Goal: Task Accomplishment & Management: Manage account settings

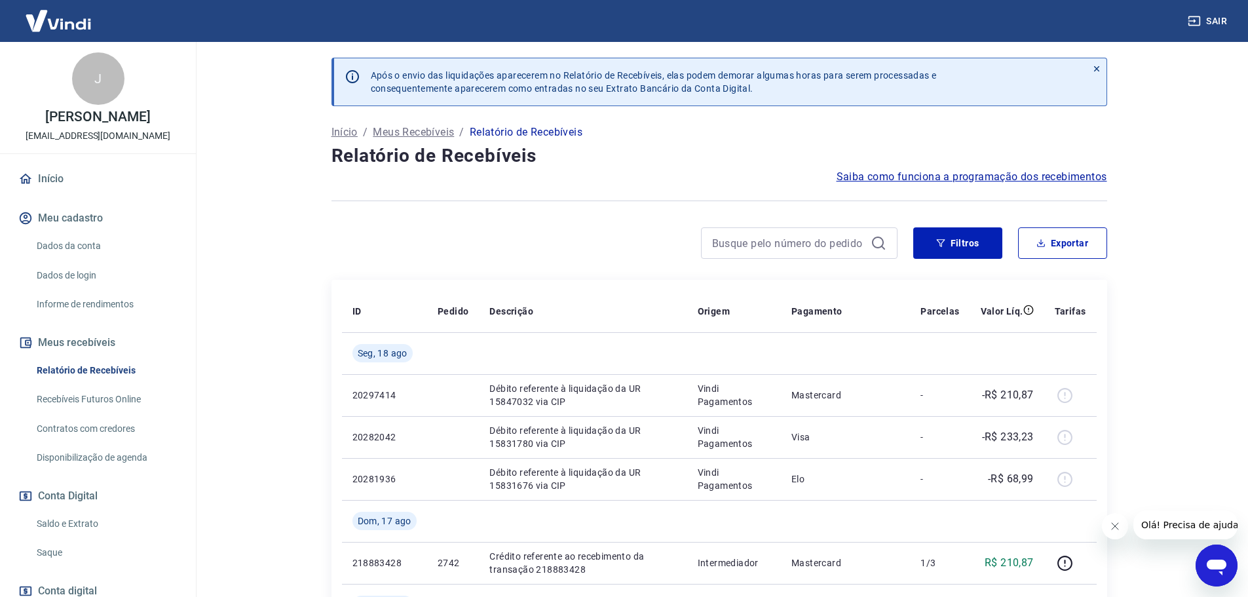
click at [88, 519] on link "Saldo e Extrato" at bounding box center [105, 523] width 149 height 27
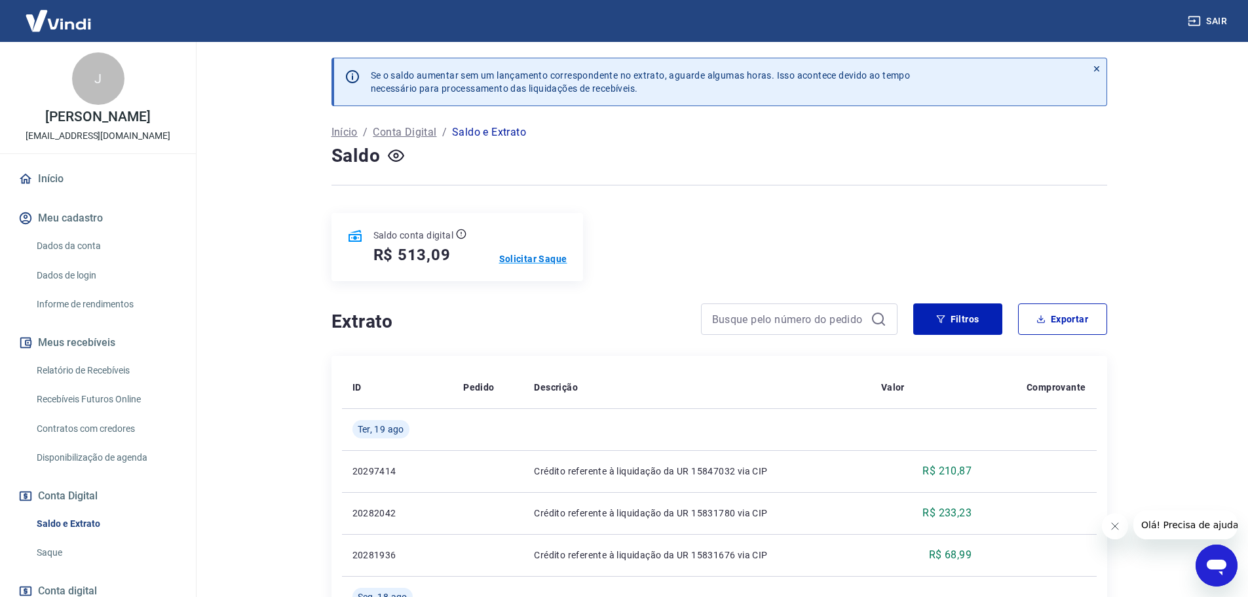
click at [539, 263] on p "Solicitar Saque" at bounding box center [533, 258] width 68 height 13
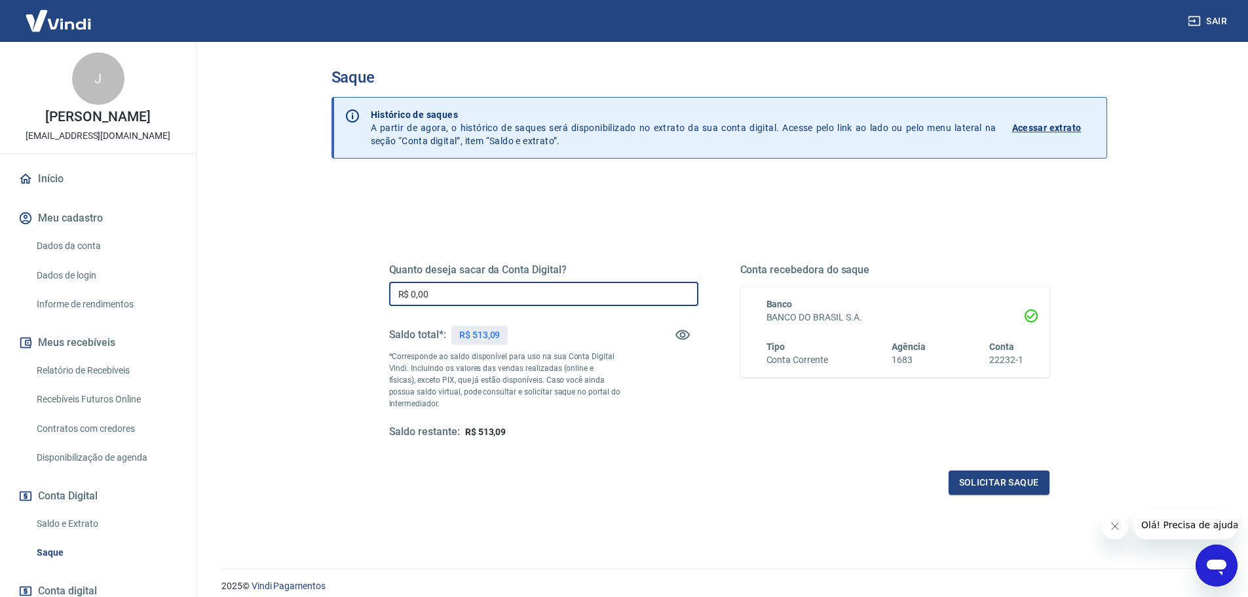
click at [450, 298] on input "R$ 0,00" at bounding box center [543, 294] width 309 height 24
type input "R$ 513,09"
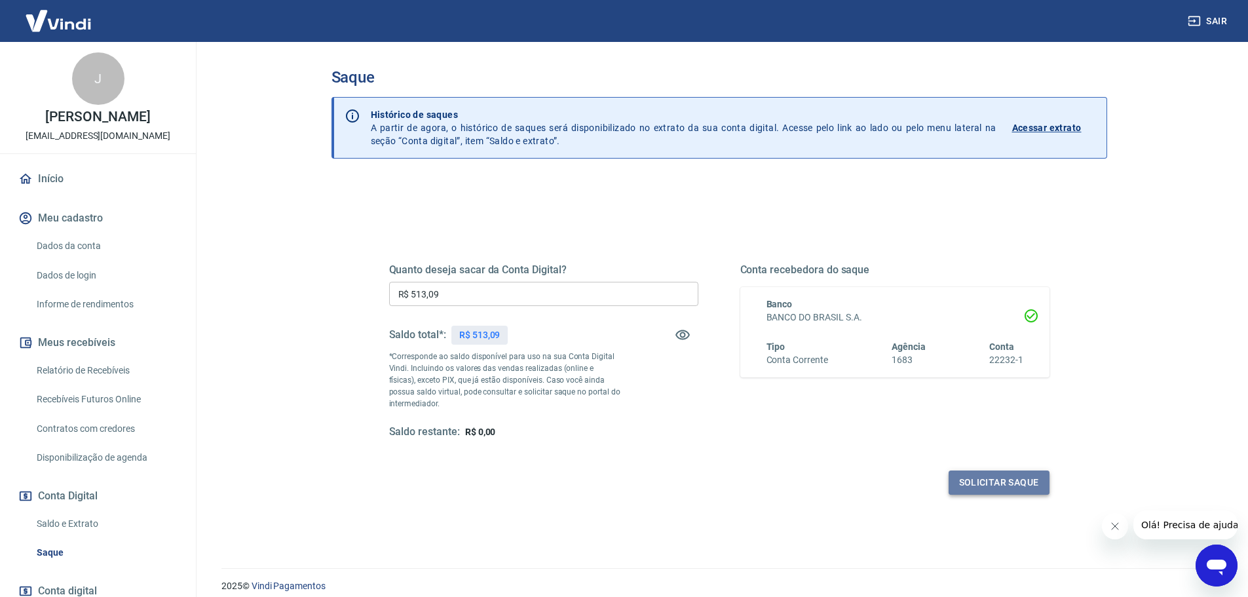
click at [980, 479] on button "Solicitar saque" at bounding box center [998, 482] width 101 height 24
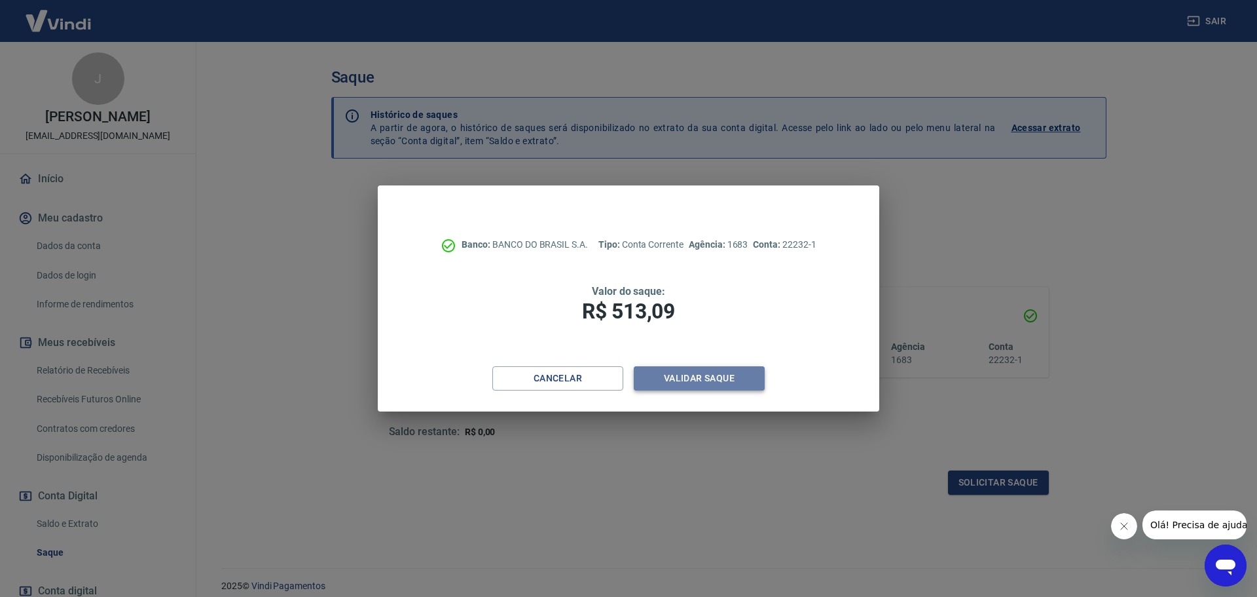
click at [706, 378] on button "Validar saque" at bounding box center [699, 378] width 131 height 24
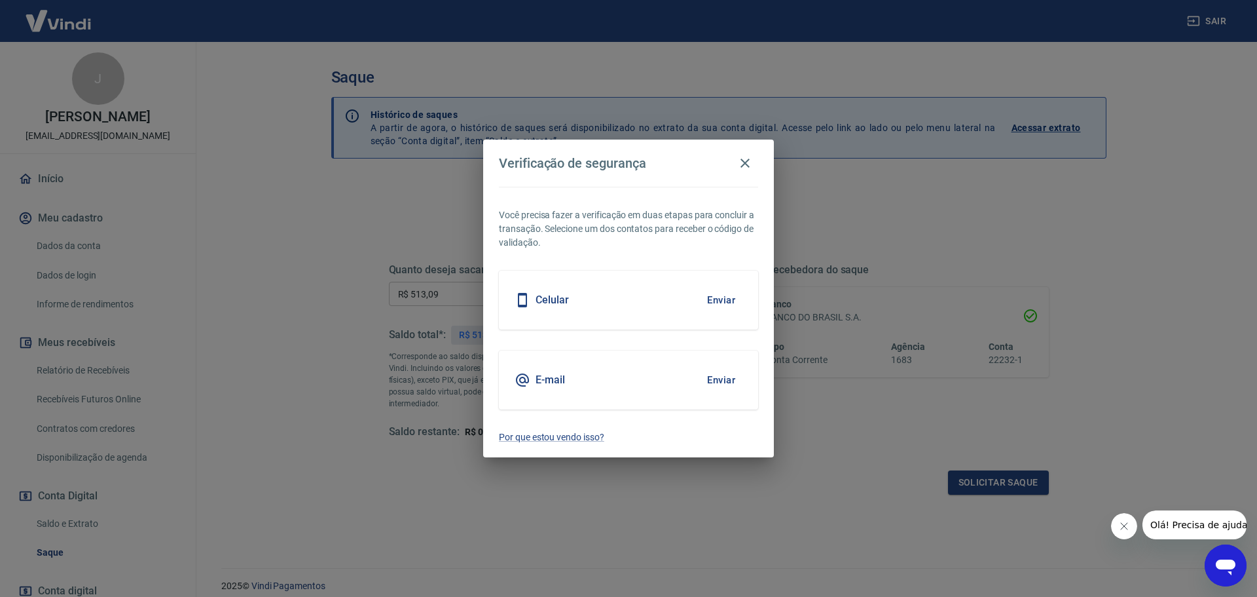
click at [599, 384] on div "E-mail Enviar" at bounding box center [628, 379] width 259 height 59
click at [716, 384] on button "Enviar" at bounding box center [721, 380] width 43 height 28
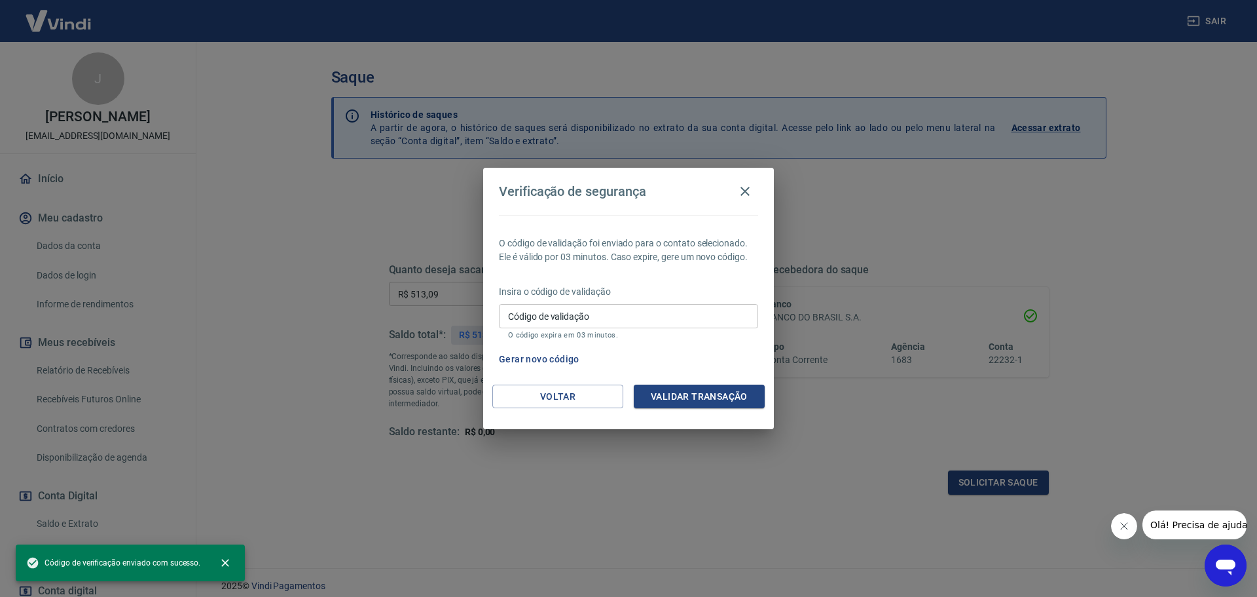
click at [546, 320] on input "Código de validação" at bounding box center [628, 316] width 259 height 24
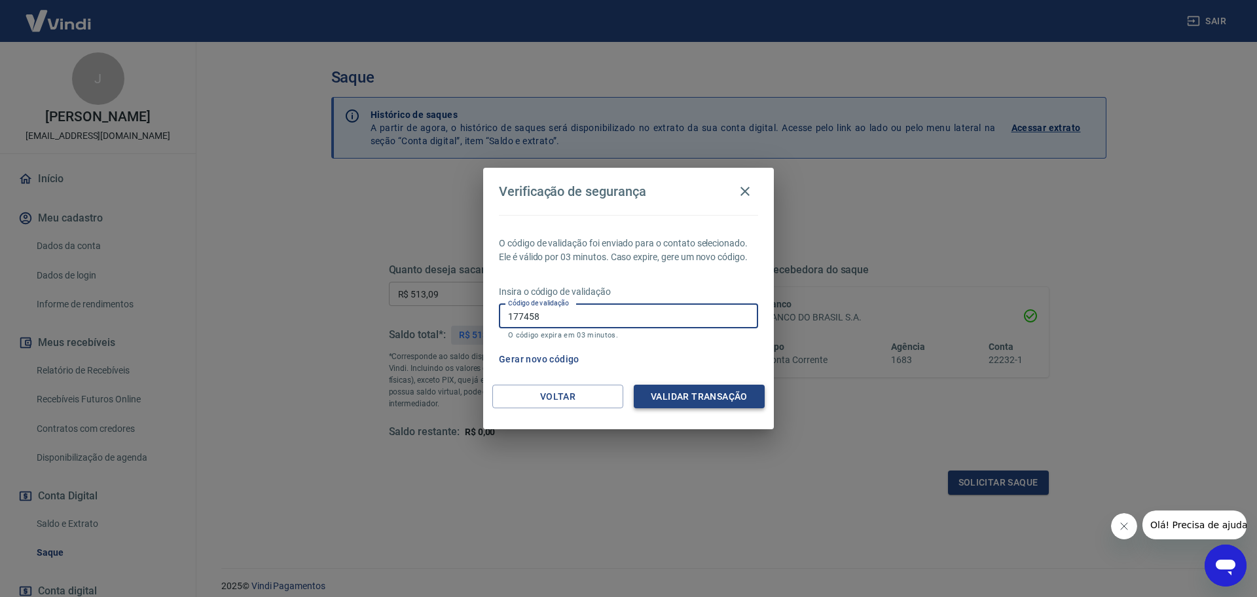
type input "177458"
click at [718, 398] on button "Validar transação" at bounding box center [699, 396] width 131 height 24
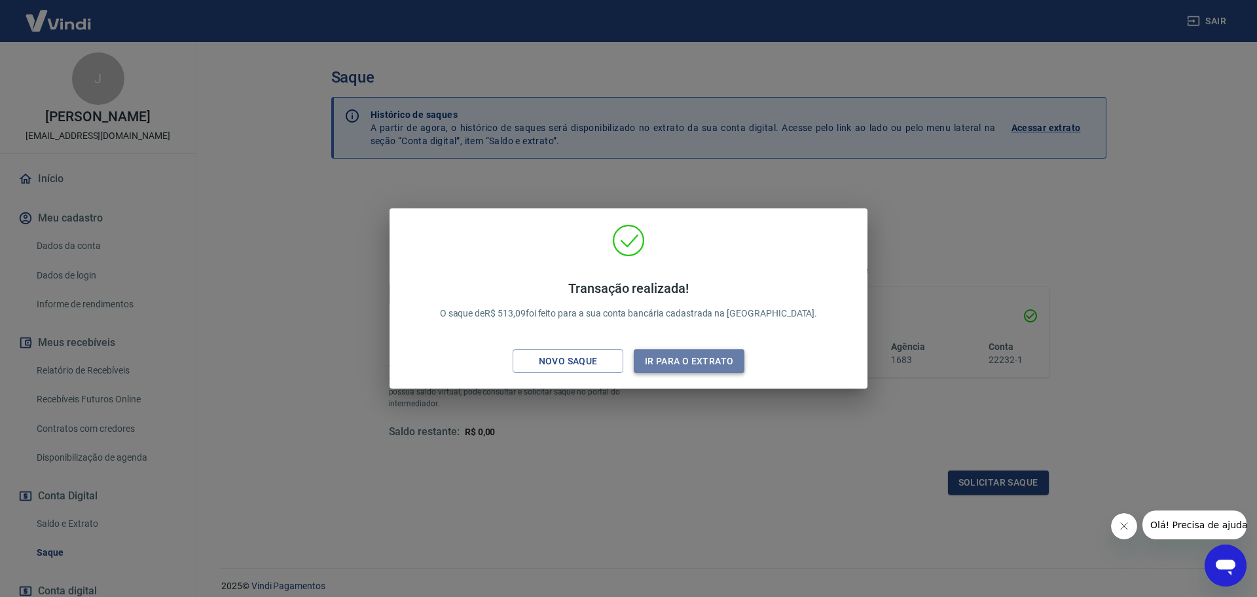
click at [692, 357] on button "Ir para o extrato" at bounding box center [689, 361] width 111 height 24
